Goal: Navigation & Orientation: Find specific page/section

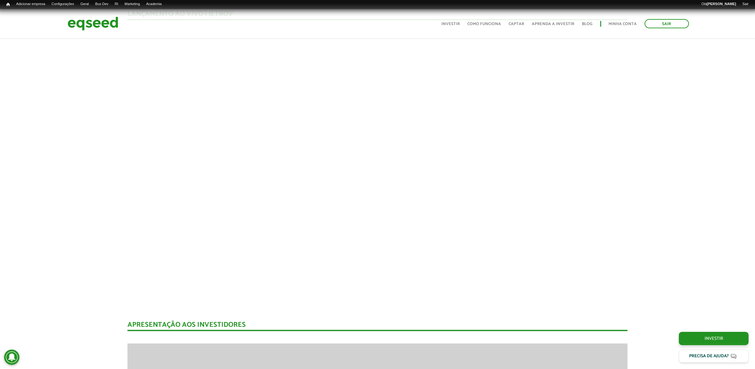
scroll to position [638, 0]
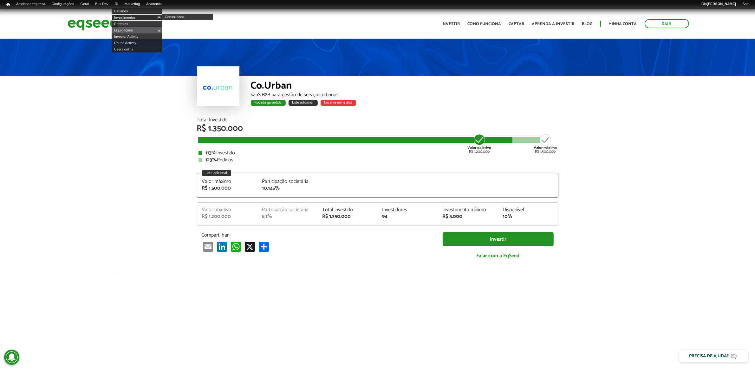
click at [141, 18] on link "Investimentos" at bounding box center [137, 17] width 51 height 6
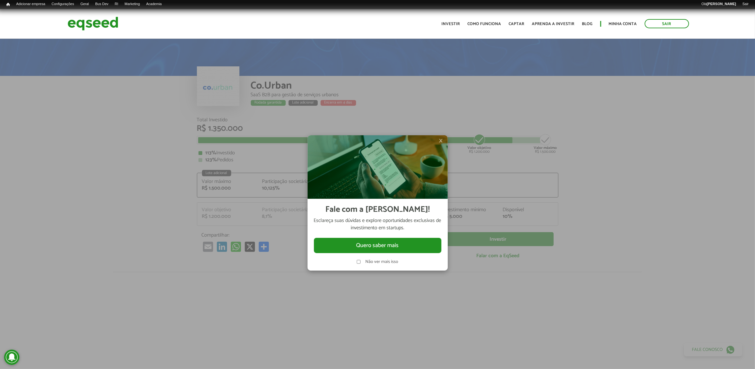
click at [440, 141] on span "×" at bounding box center [441, 141] width 4 height 8
